Goal: Information Seeking & Learning: Learn about a topic

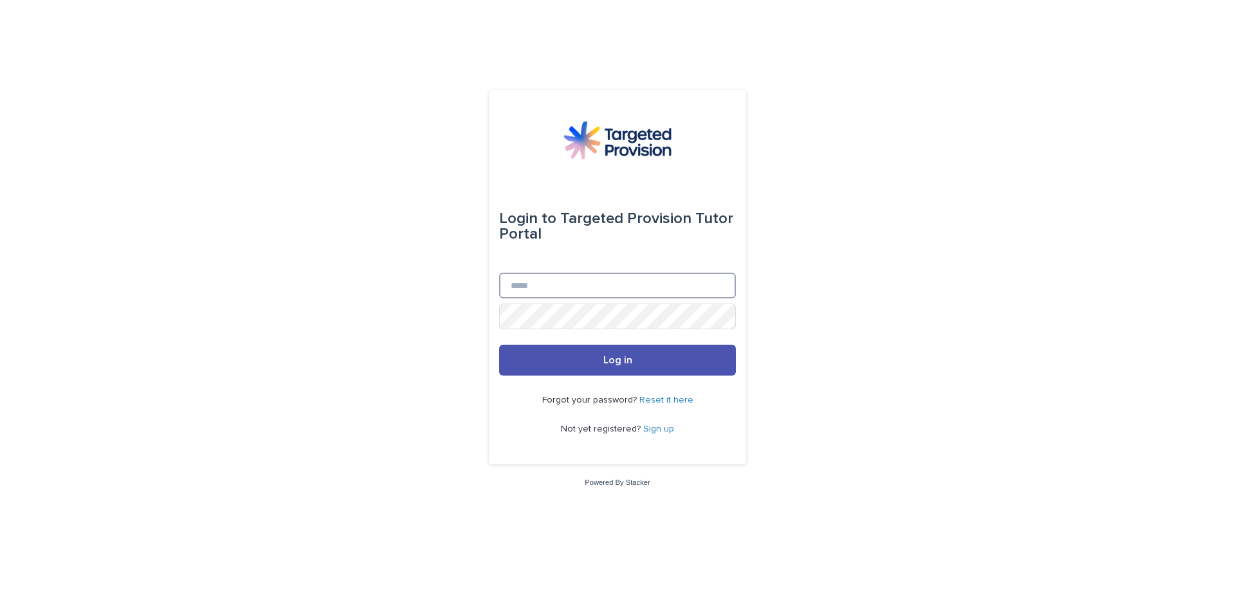
click at [553, 291] on input "Email" at bounding box center [617, 286] width 237 height 26
drag, startPoint x: 515, startPoint y: 286, endPoint x: 508, endPoint y: 285, distance: 6.5
click at [508, 285] on input "**********" at bounding box center [617, 286] width 237 height 26
type input "**********"
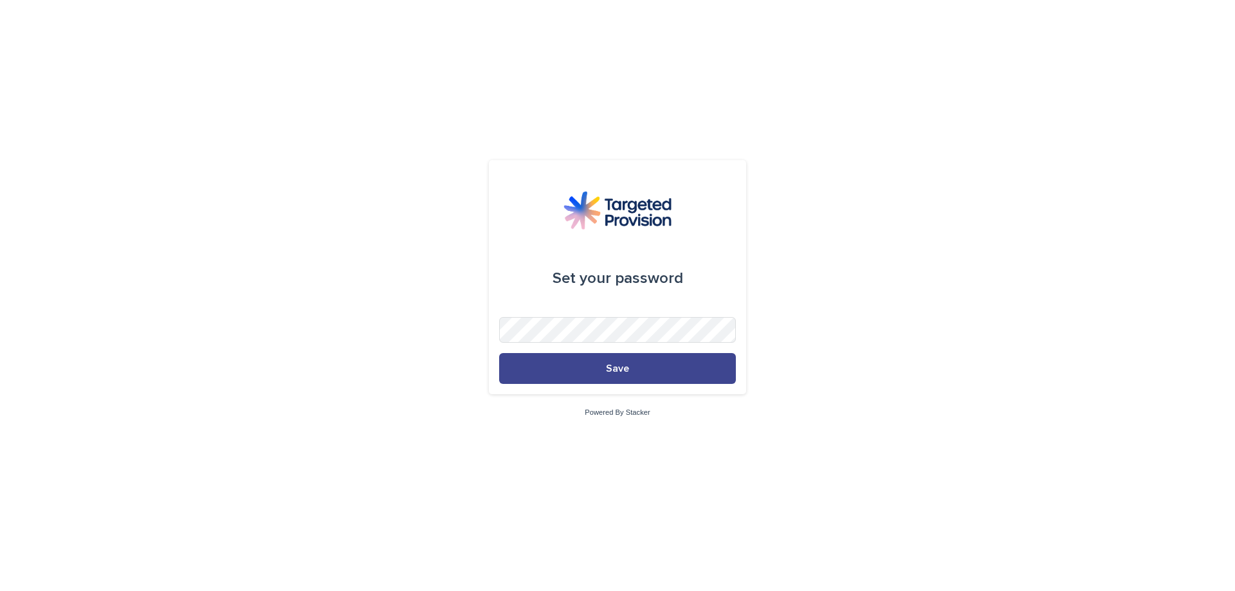
click at [606, 381] on button "Save" at bounding box center [617, 368] width 237 height 31
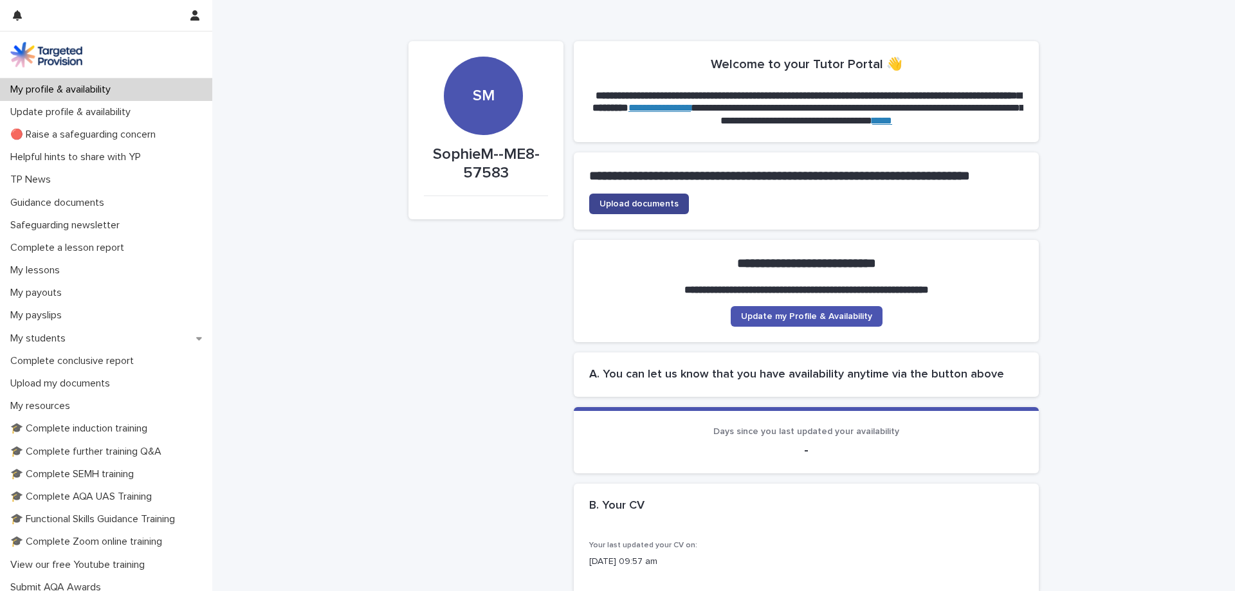
click at [654, 208] on span "Upload documents" at bounding box center [638, 203] width 79 height 9
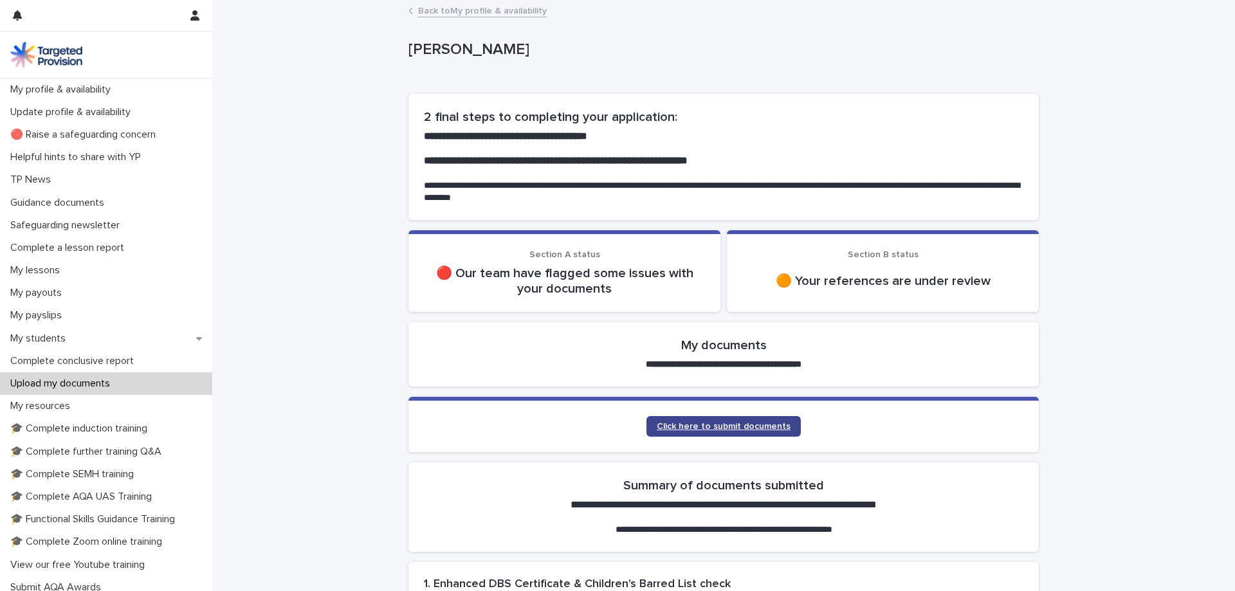
click at [757, 425] on span "Click here to submit documents" at bounding box center [724, 426] width 134 height 9
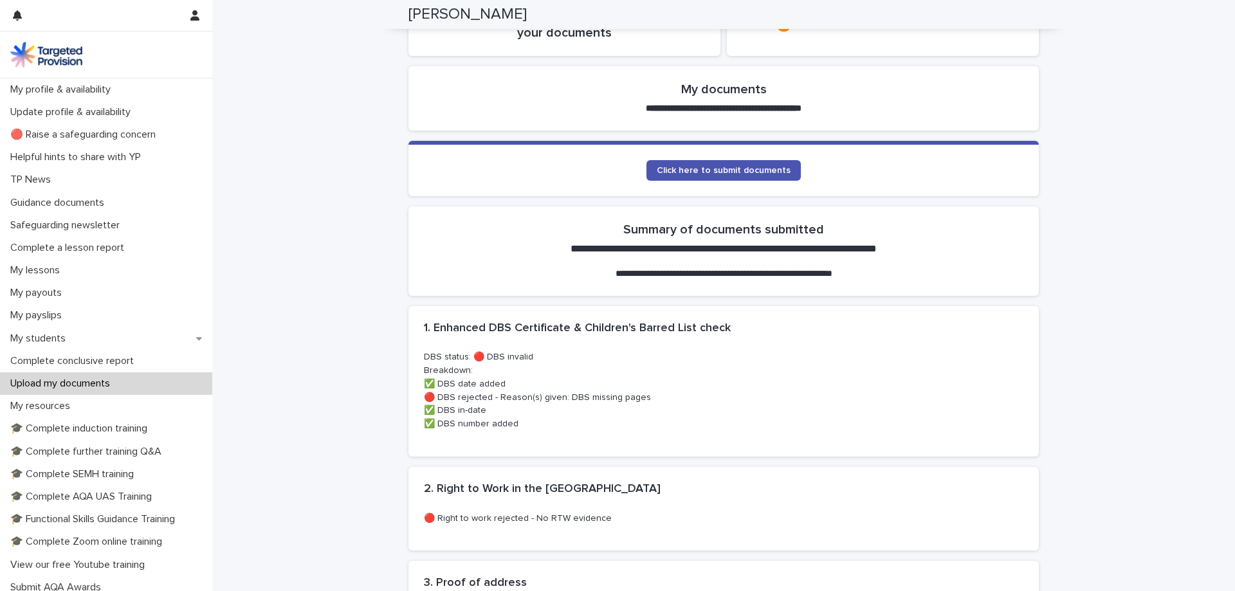
scroll to position [254, 0]
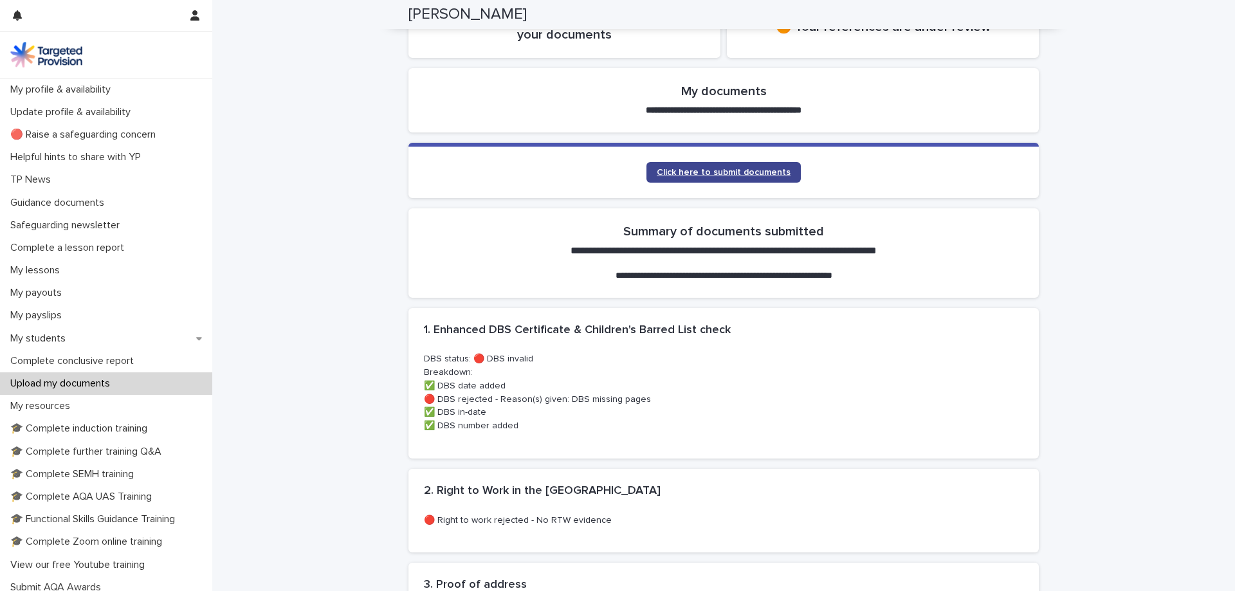
click at [756, 178] on link "Click here to submit documents" at bounding box center [723, 172] width 154 height 21
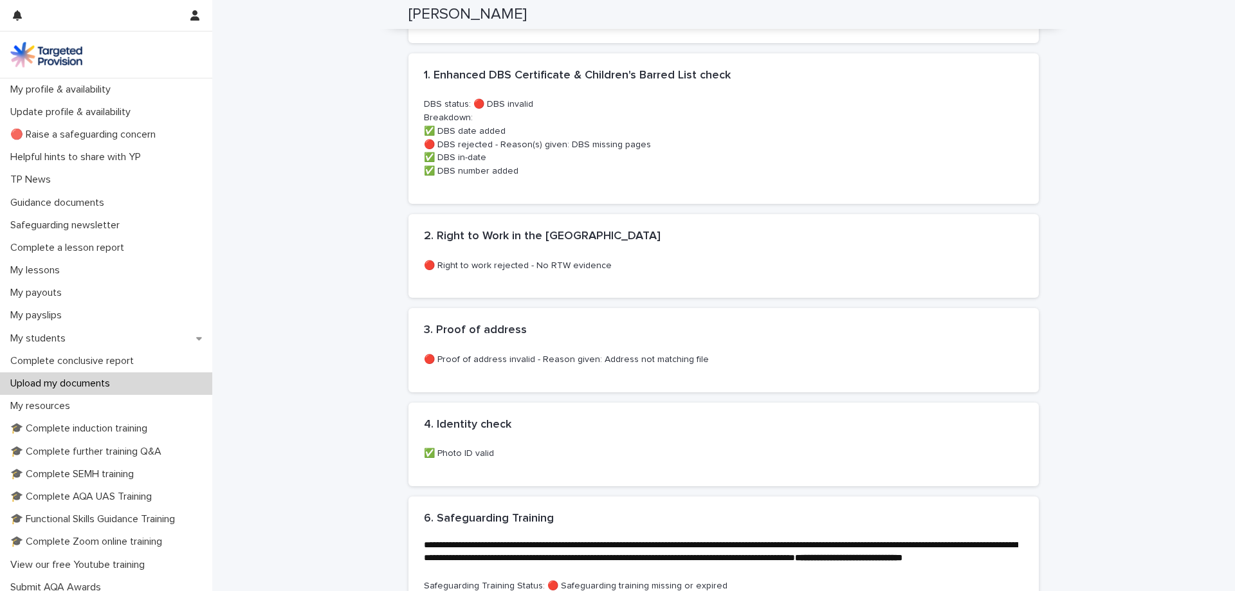
scroll to position [515, 0]
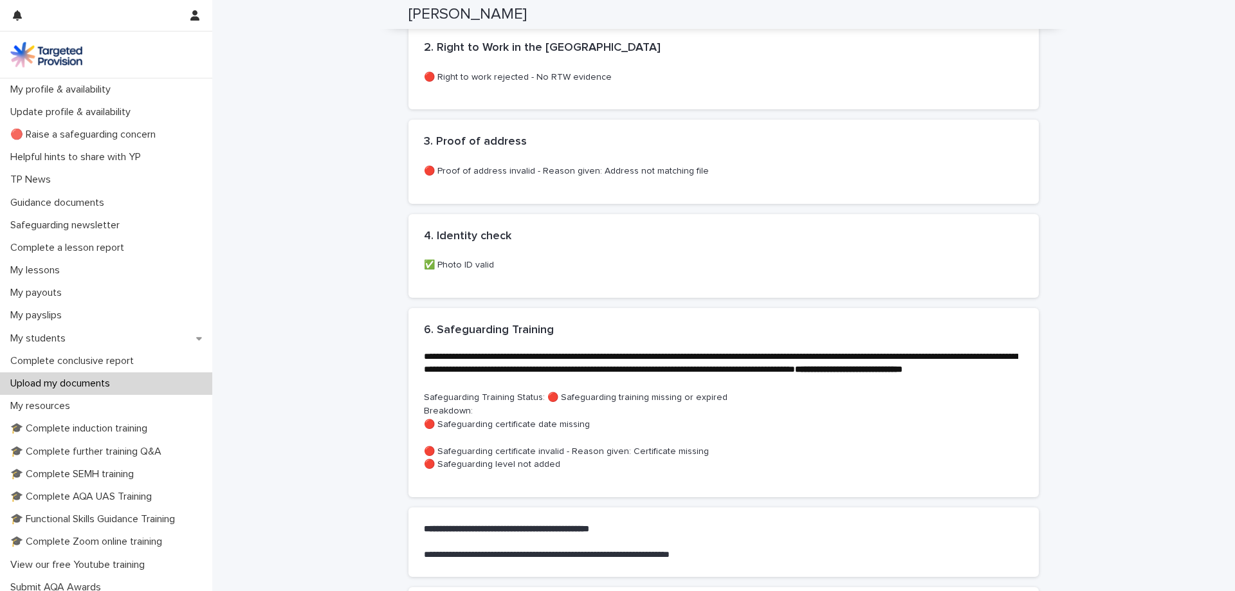
scroll to position [738, 0]
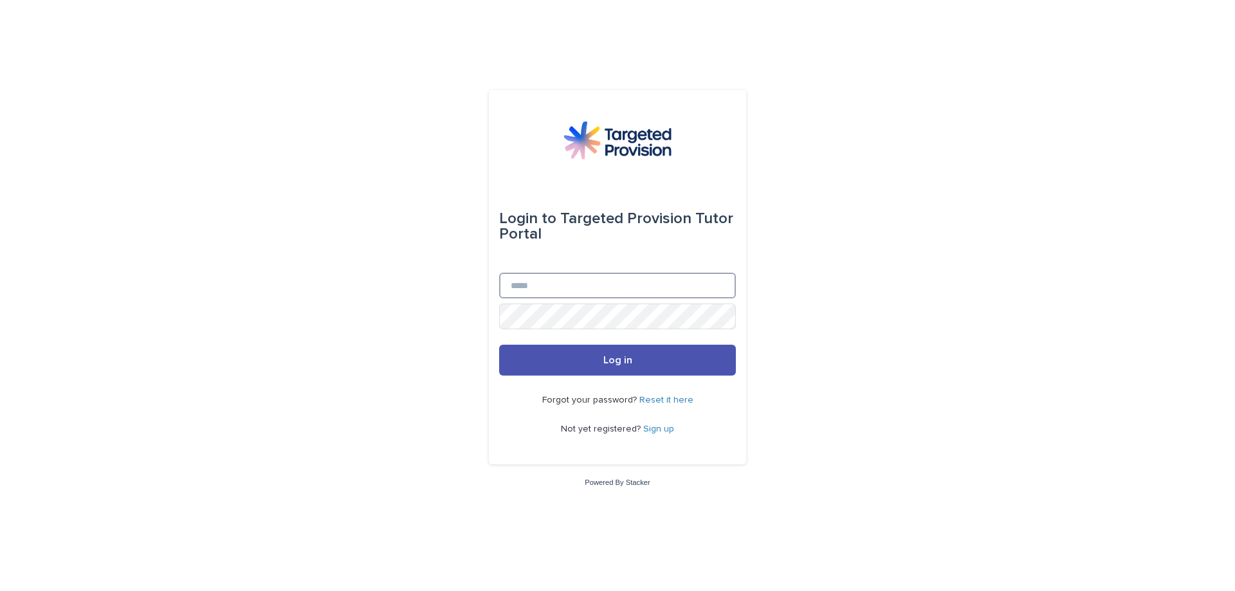
click at [578, 290] on input "Email" at bounding box center [617, 286] width 237 height 26
drag, startPoint x: 516, startPoint y: 282, endPoint x: 509, endPoint y: 282, distance: 7.1
click at [509, 283] on input "**********" at bounding box center [617, 286] width 237 height 26
type input "**********"
click at [499, 345] on button "Log in" at bounding box center [617, 360] width 237 height 31
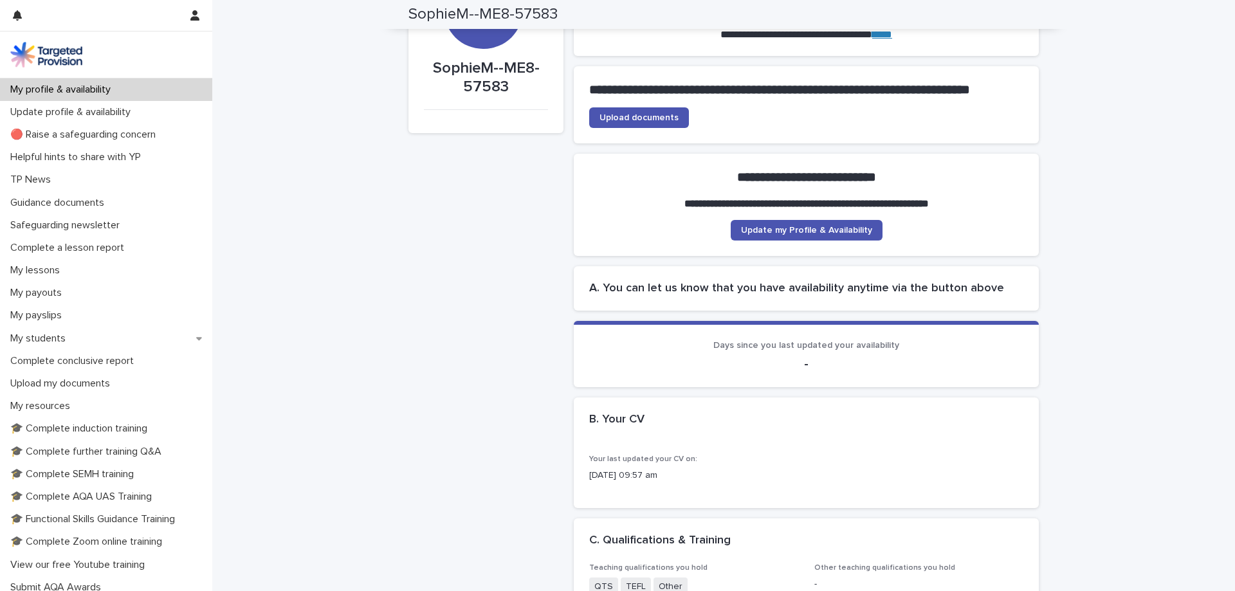
scroll to position [20, 0]
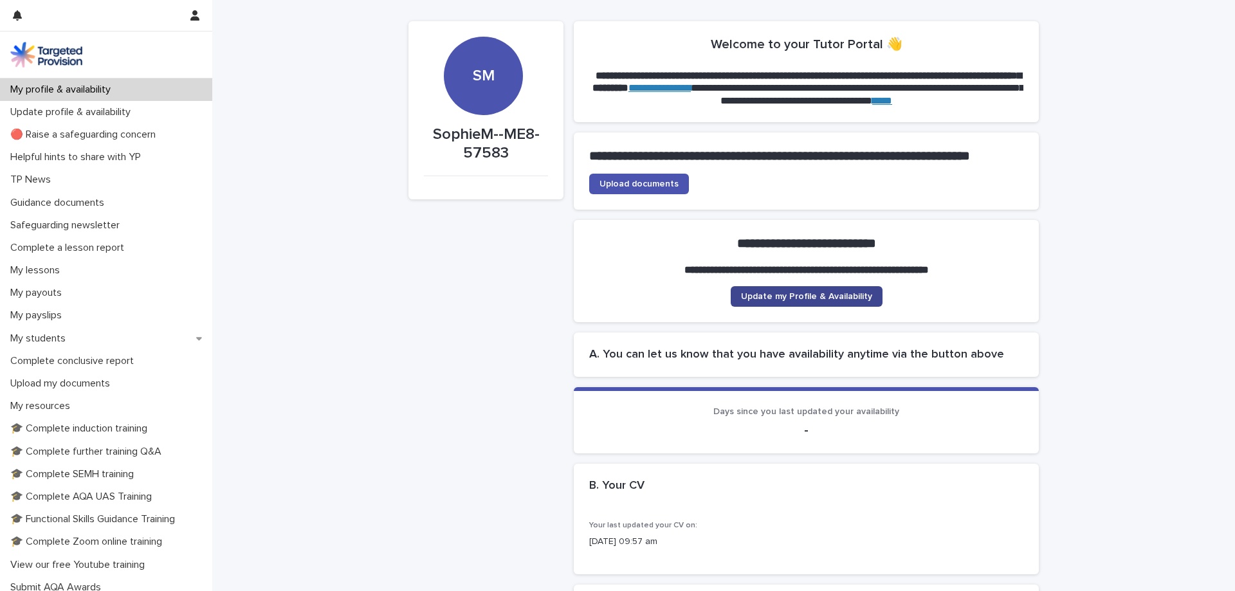
click at [813, 301] on span "Update my Profile & Availability" at bounding box center [806, 296] width 131 height 9
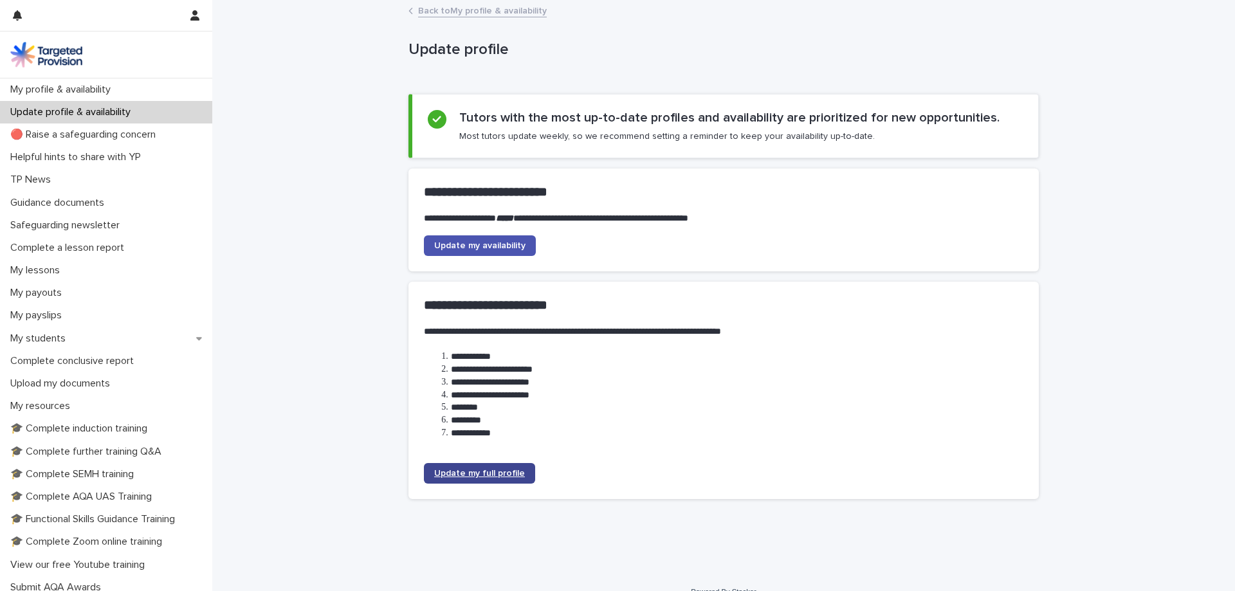
click at [484, 470] on span "Update my full profile" at bounding box center [479, 473] width 91 height 9
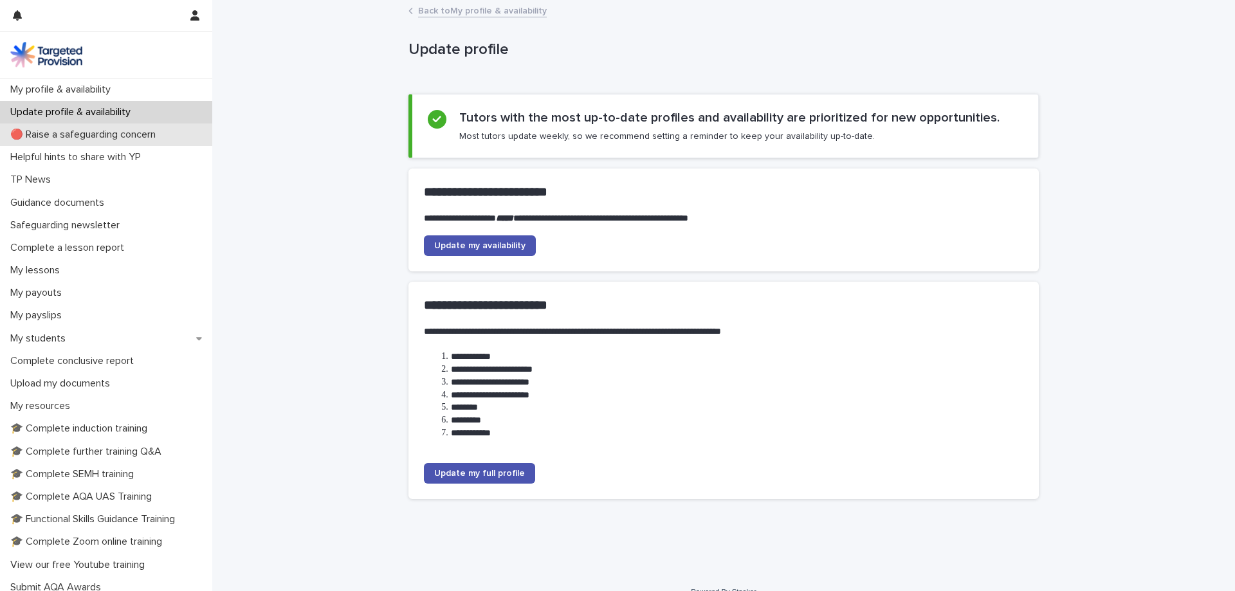
click at [104, 133] on p "🔴 Raise a safeguarding concern" at bounding box center [85, 135] width 161 height 12
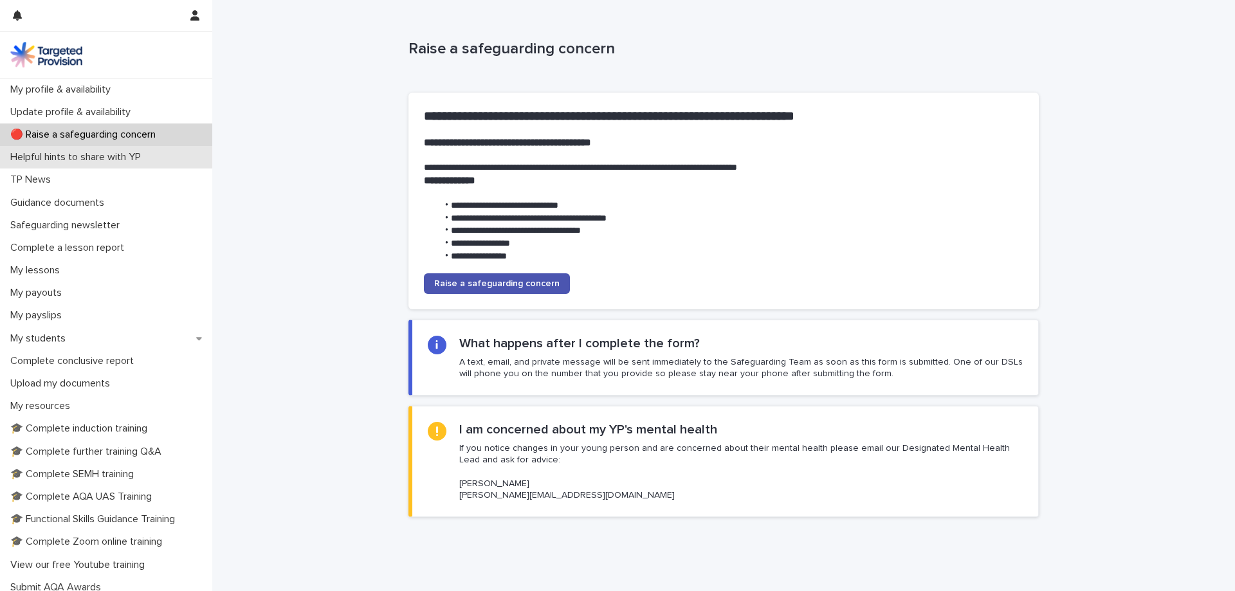
click at [69, 158] on p "Helpful hints to share with YP" at bounding box center [78, 157] width 146 height 12
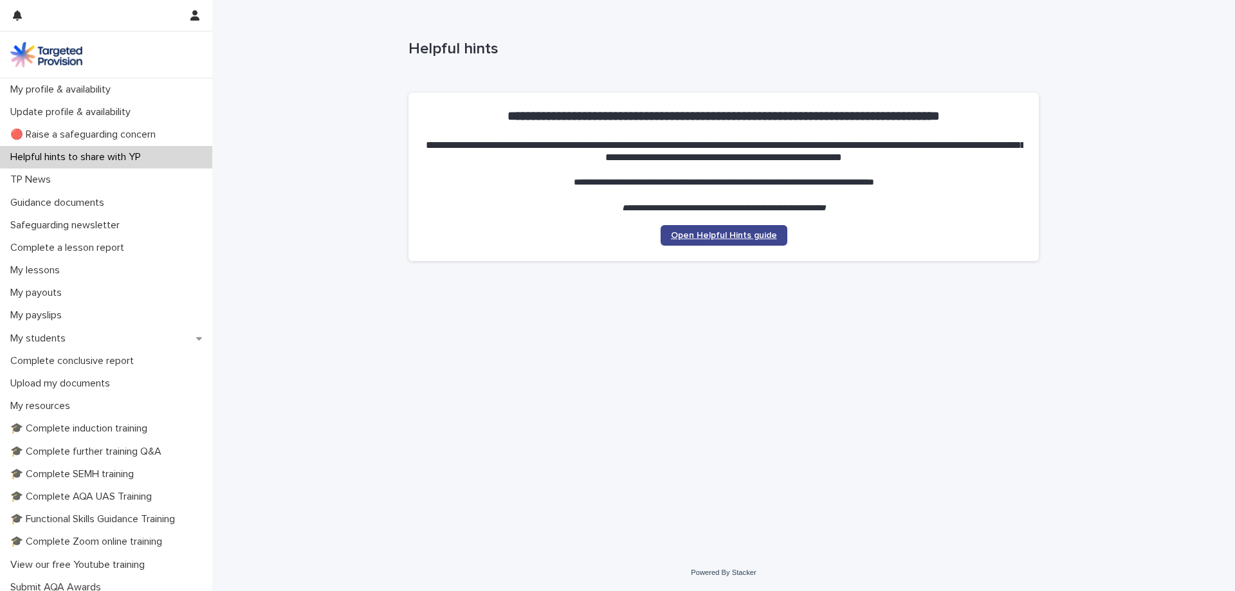
click at [698, 236] on span "Open Helpful Hints guide" at bounding box center [724, 235] width 106 height 9
click at [58, 181] on p "TP News" at bounding box center [33, 180] width 56 height 12
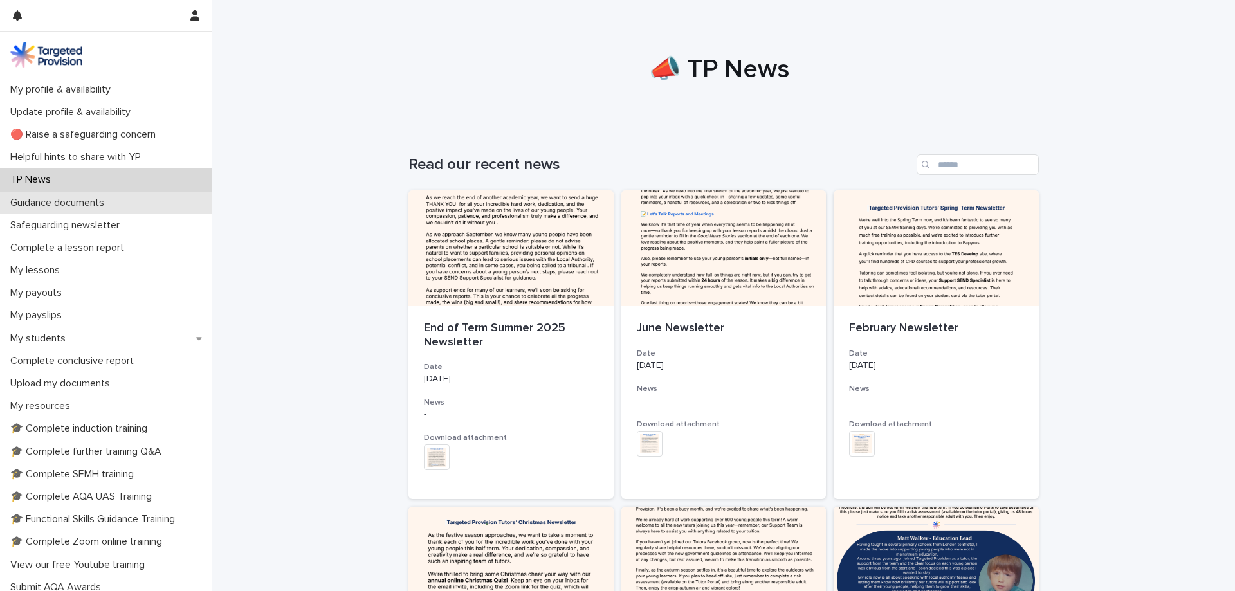
click at [53, 204] on p "Guidance documents" at bounding box center [59, 203] width 109 height 12
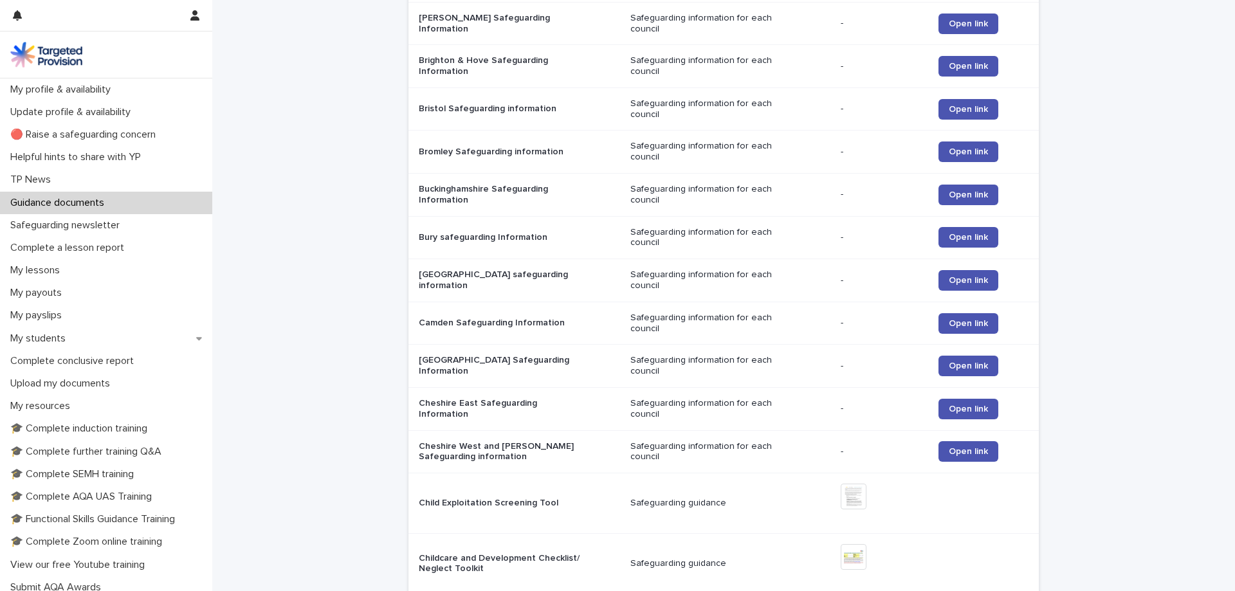
scroll to position [1149, 0]
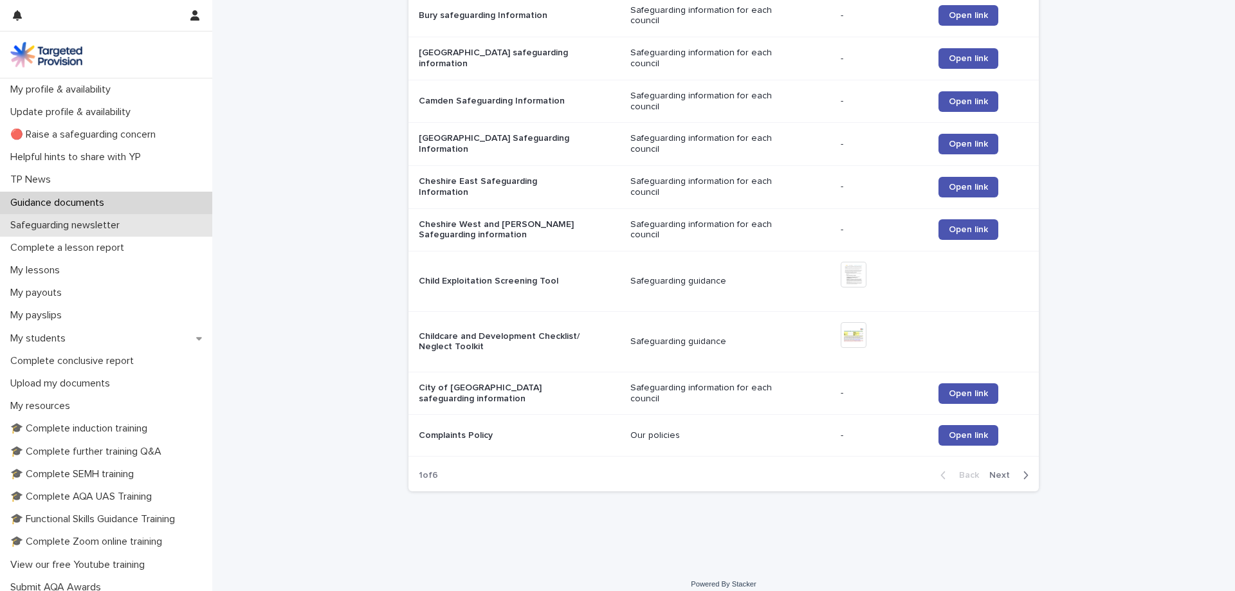
click at [80, 226] on p "Safeguarding newsletter" at bounding box center [67, 225] width 125 height 12
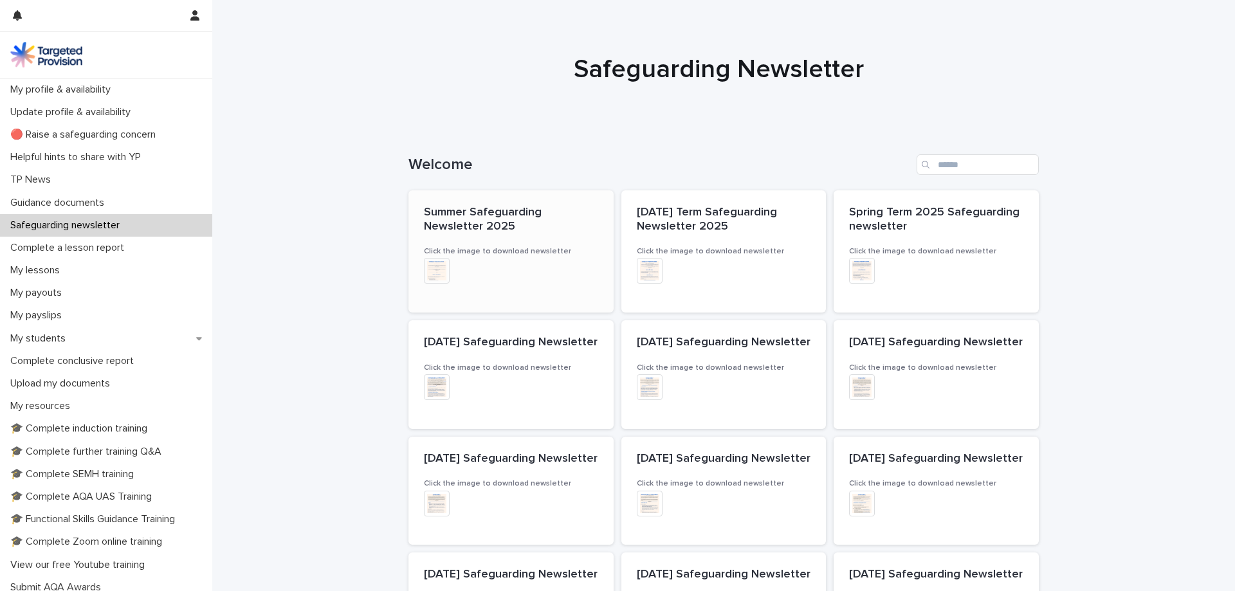
click at [479, 220] on span "Summer Safeguarding Newsletter 2025" at bounding box center [484, 219] width 121 height 26
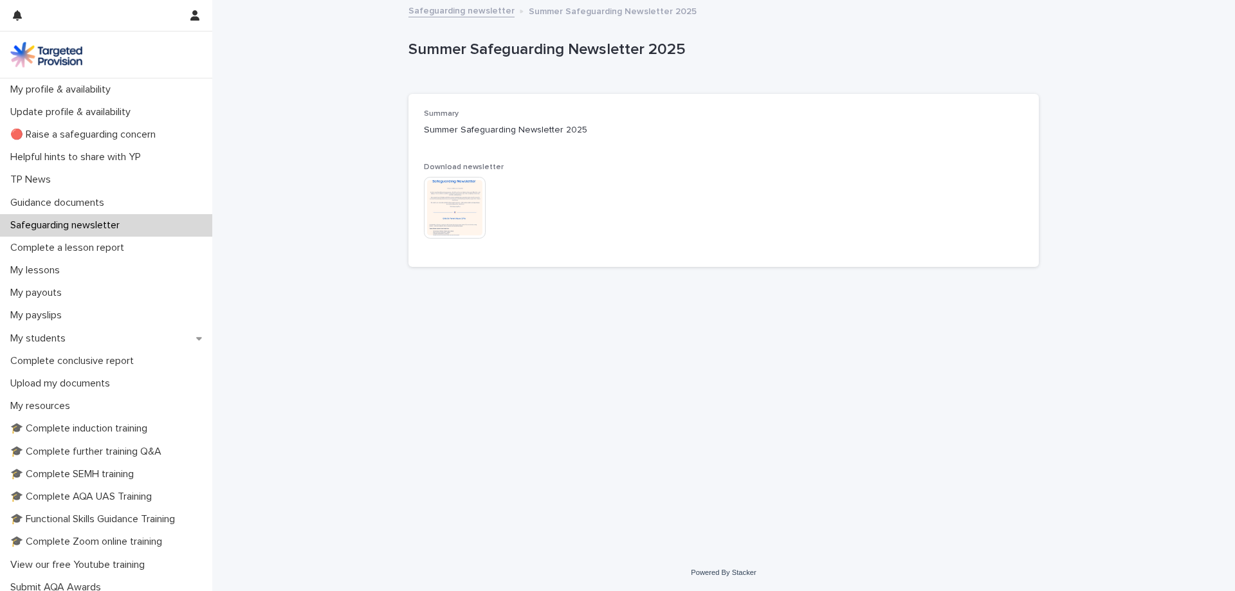
click at [468, 218] on img at bounding box center [455, 208] width 62 height 62
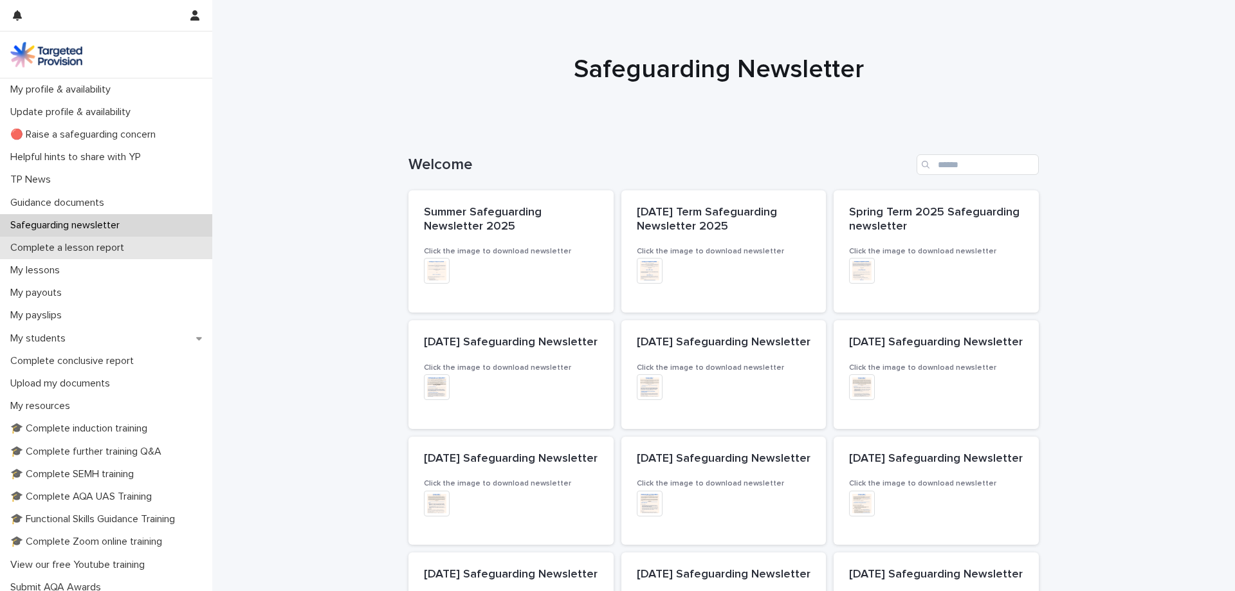
click at [77, 243] on p "Complete a lesson report" at bounding box center [69, 248] width 129 height 12
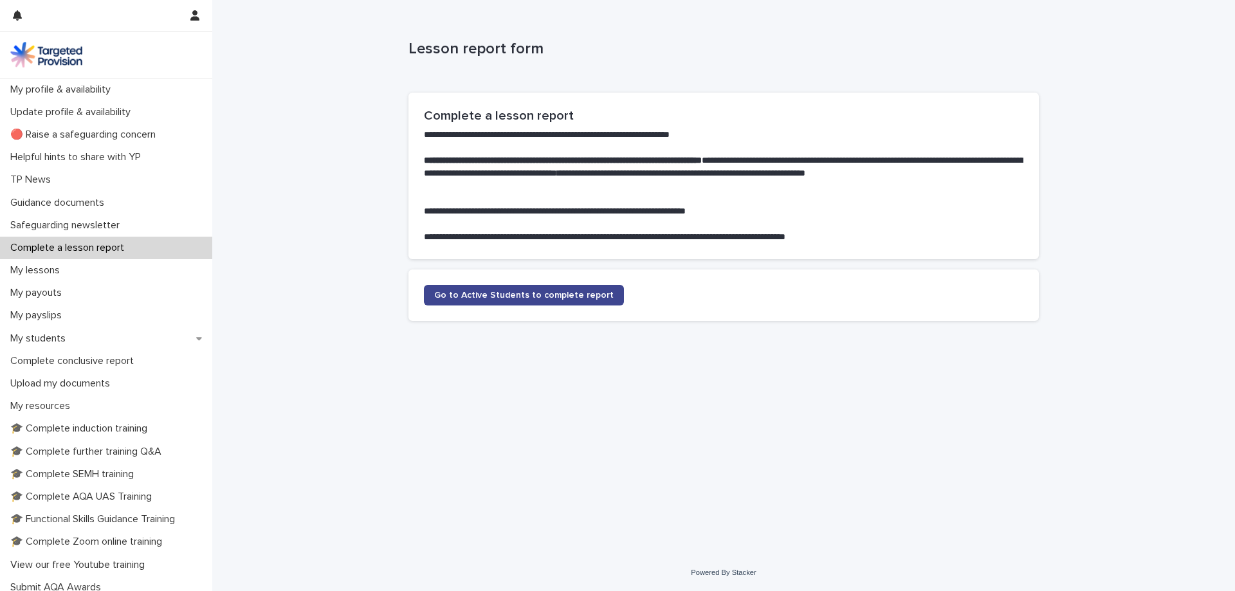
click at [542, 298] on span "Go to Active Students to complete report" at bounding box center [523, 295] width 179 height 9
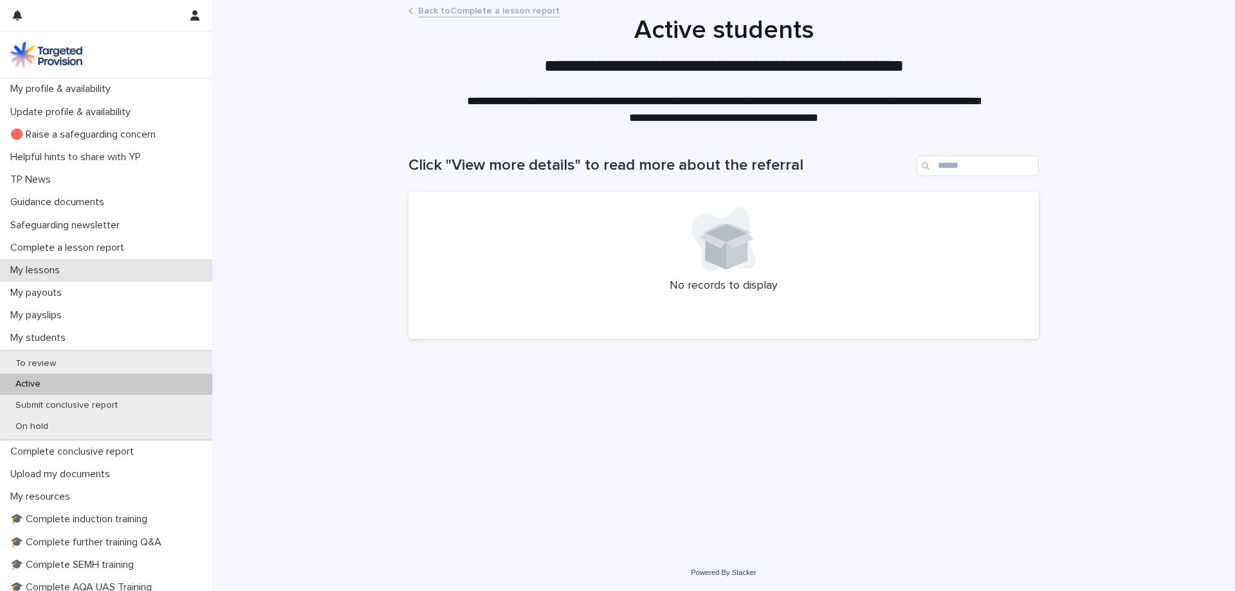
click at [56, 271] on p "My lessons" at bounding box center [37, 270] width 65 height 12
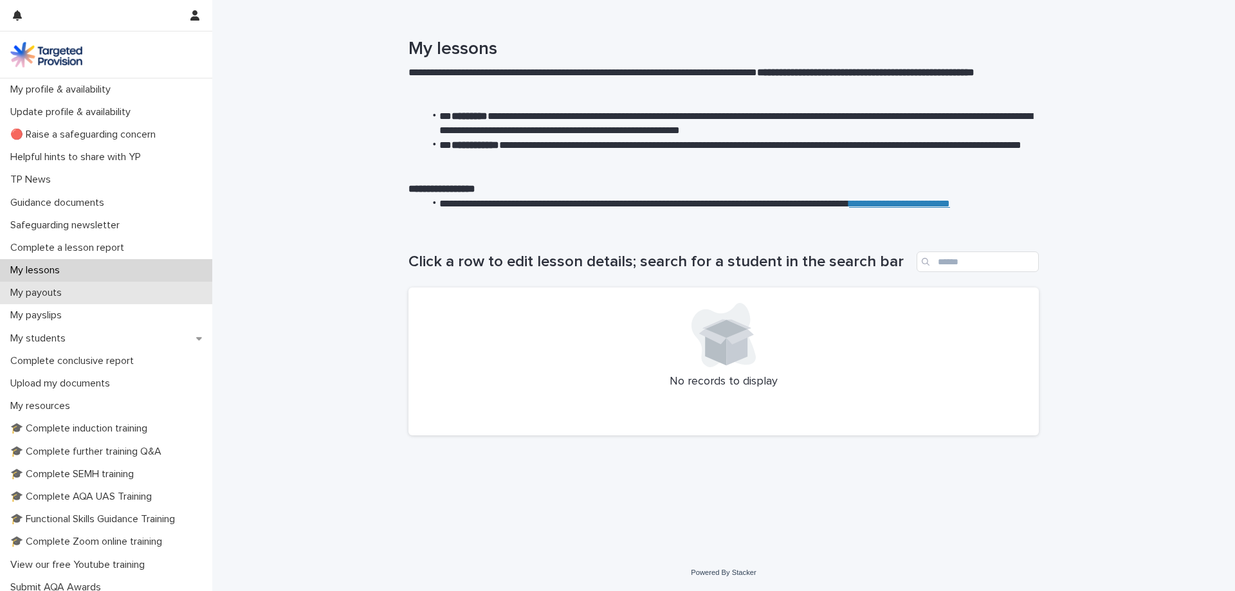
click at [51, 293] on p "My payouts" at bounding box center [38, 293] width 67 height 12
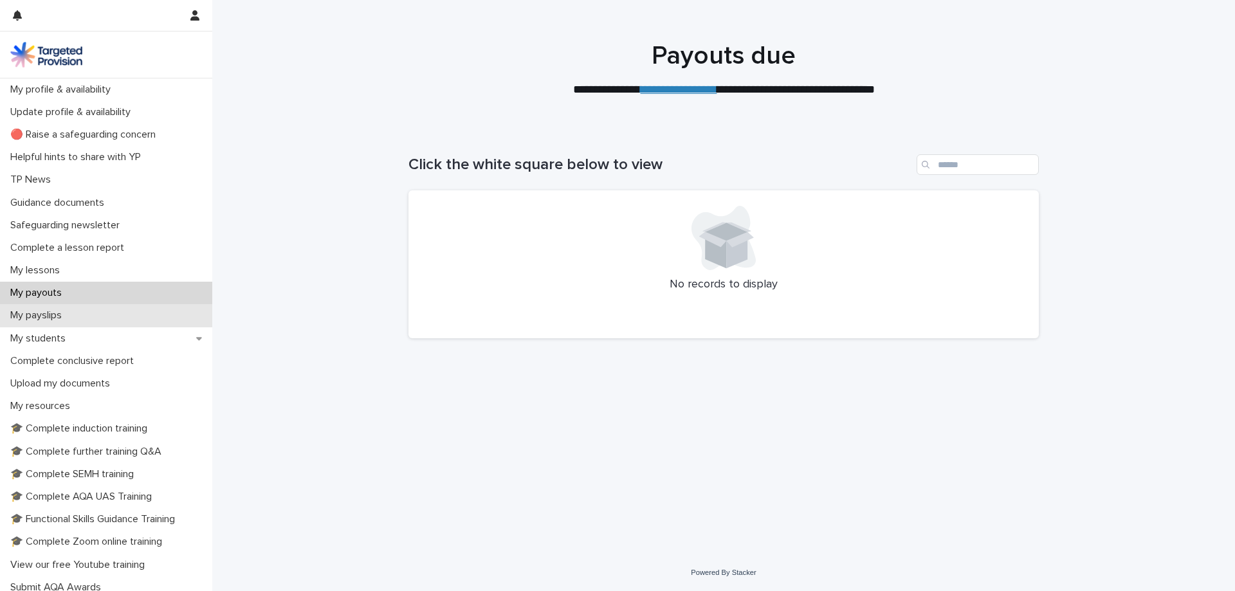
click at [58, 311] on p "My payslips" at bounding box center [38, 315] width 67 height 12
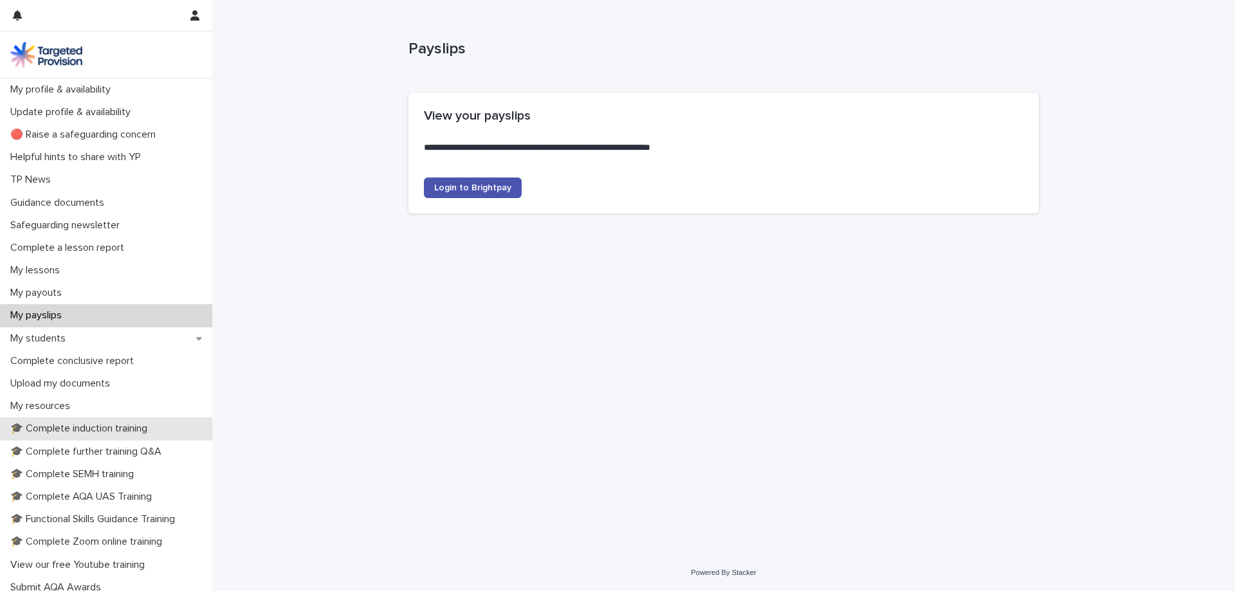
click at [62, 426] on p "🎓 Complete induction training" at bounding box center [81, 429] width 152 height 12
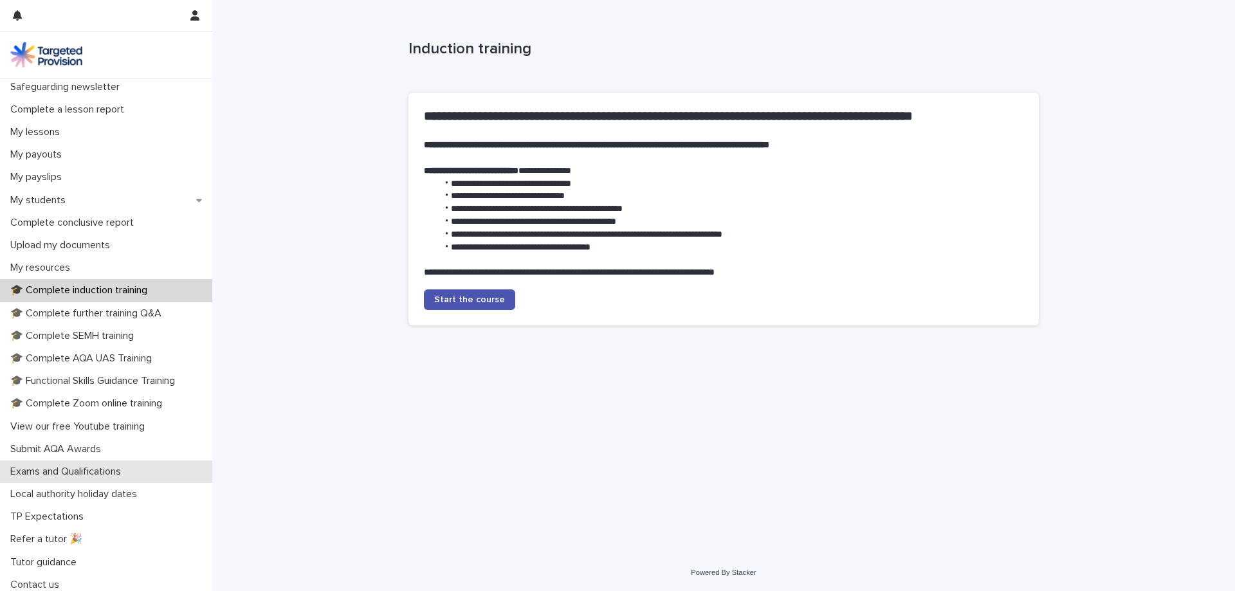
scroll to position [143, 0]
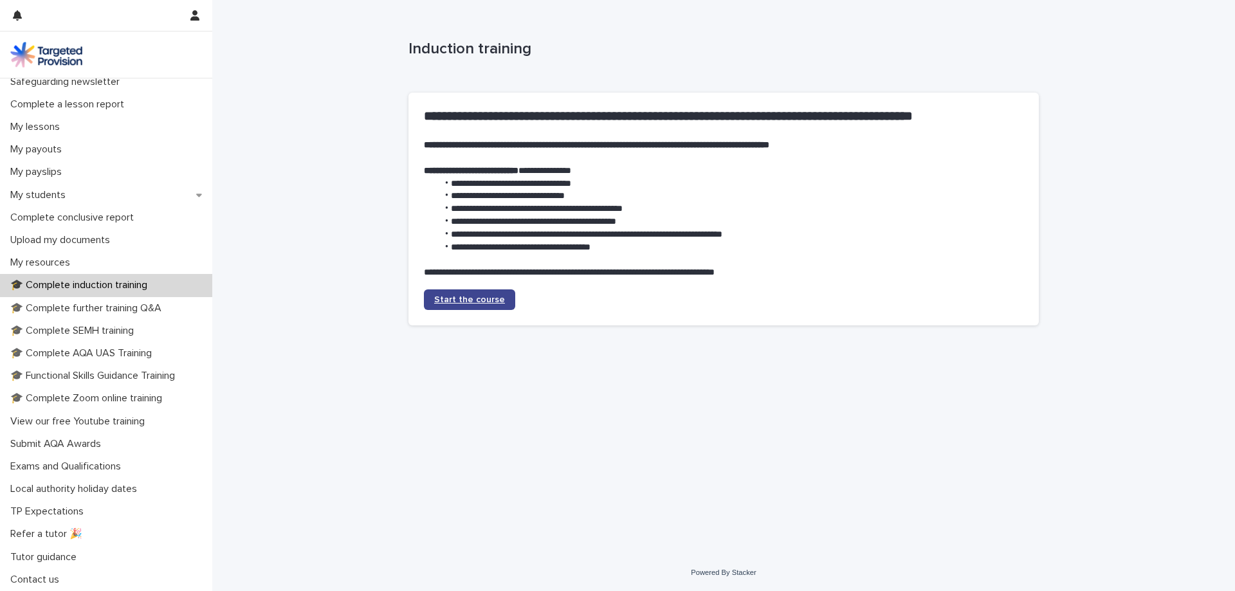
click at [479, 298] on span "Start the course" at bounding box center [469, 299] width 71 height 9
